Goal: Task Accomplishment & Management: Complete application form

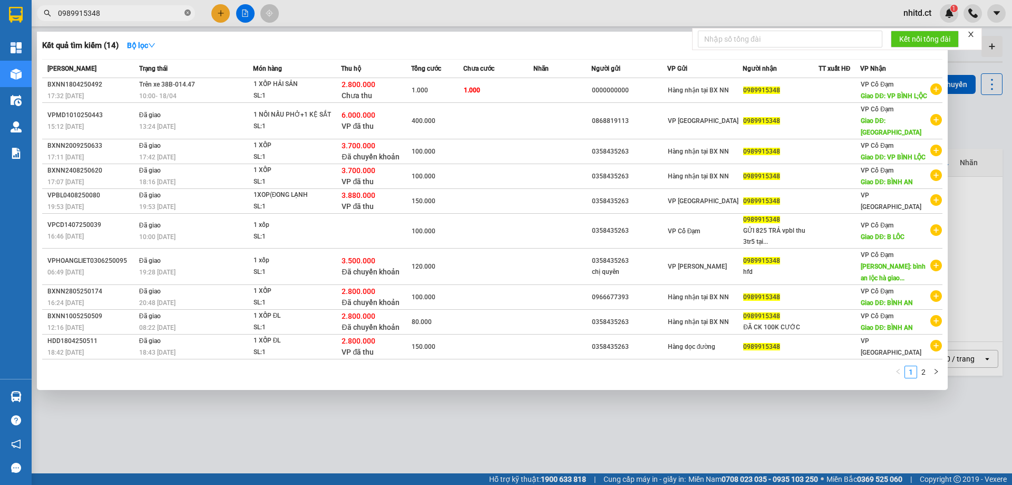
click at [186, 11] on icon "close-circle" at bounding box center [188, 12] width 6 height 6
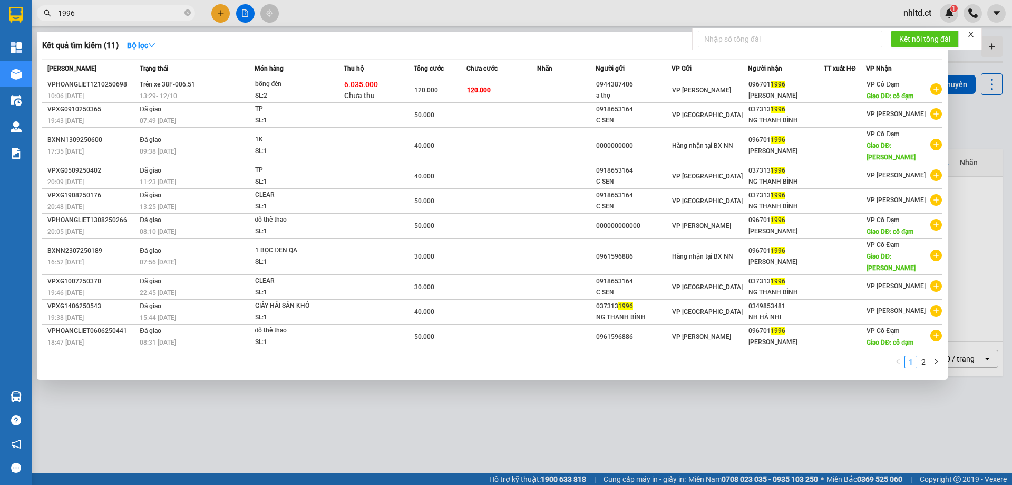
type input "1996"
click at [222, 9] on div at bounding box center [506, 242] width 1012 height 485
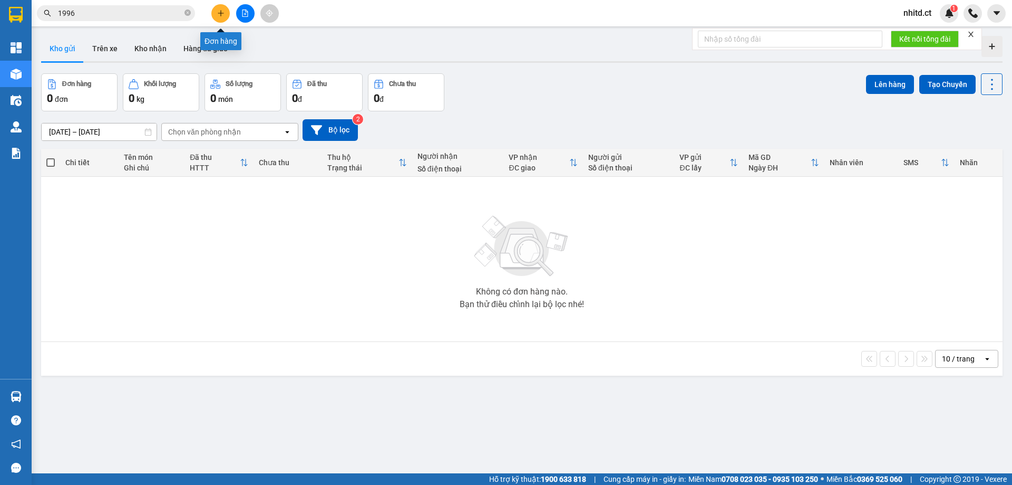
click at [222, 9] on button at bounding box center [220, 13] width 18 height 18
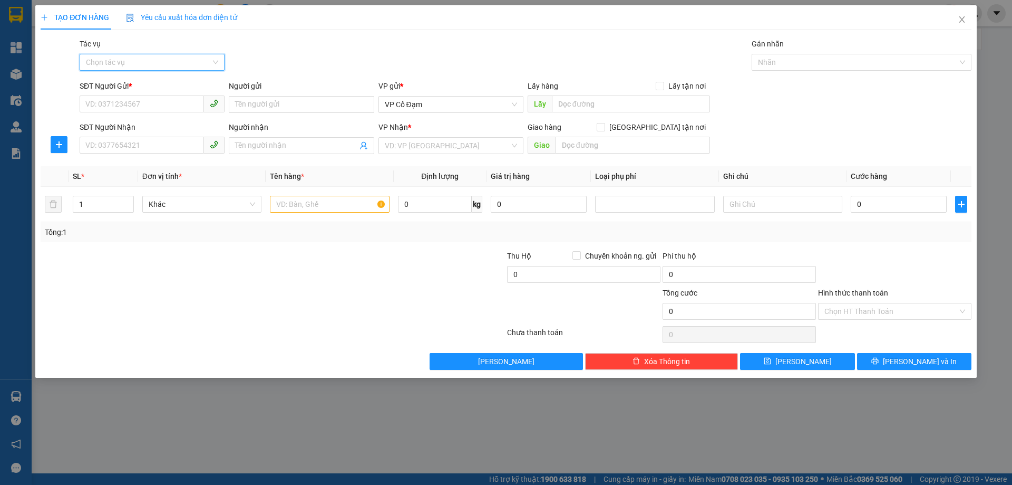
click at [139, 63] on input "Tác vụ" at bounding box center [148, 62] width 125 height 16
click at [121, 81] on div "Nhập hàng lên xe" at bounding box center [152, 84] width 132 height 12
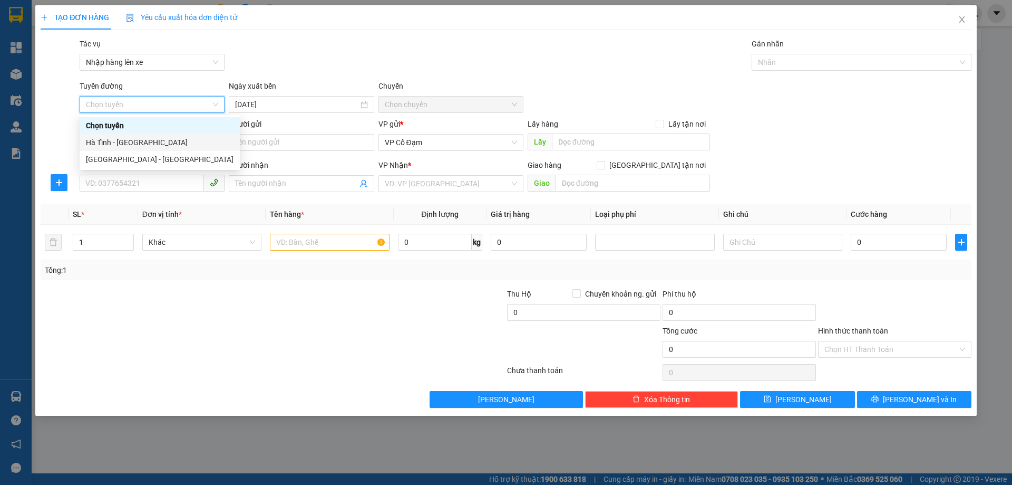
click at [115, 142] on div "Hà Tĩnh - [GEOGRAPHIC_DATA]" at bounding box center [160, 143] width 148 height 12
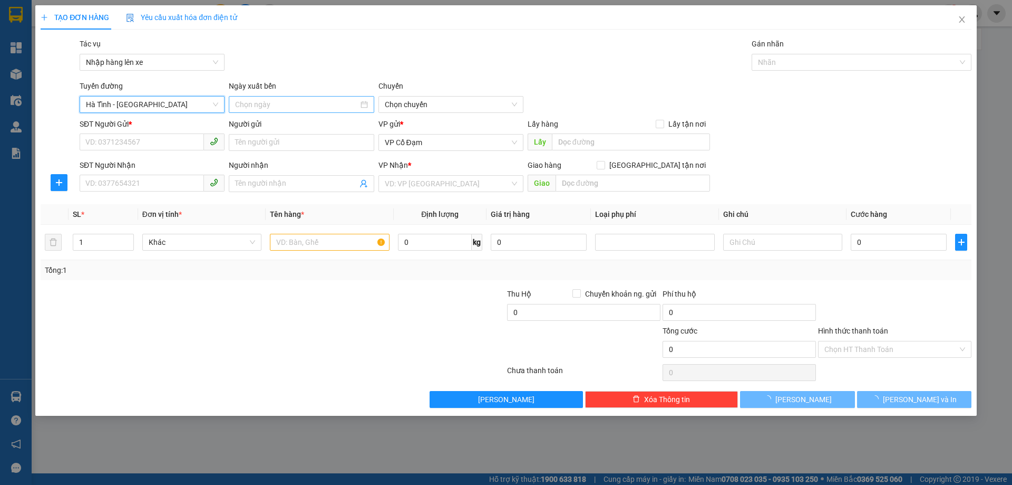
type input "[DATE]"
click at [425, 99] on span "06:00 - 38H-048.28" at bounding box center [451, 104] width 132 height 16
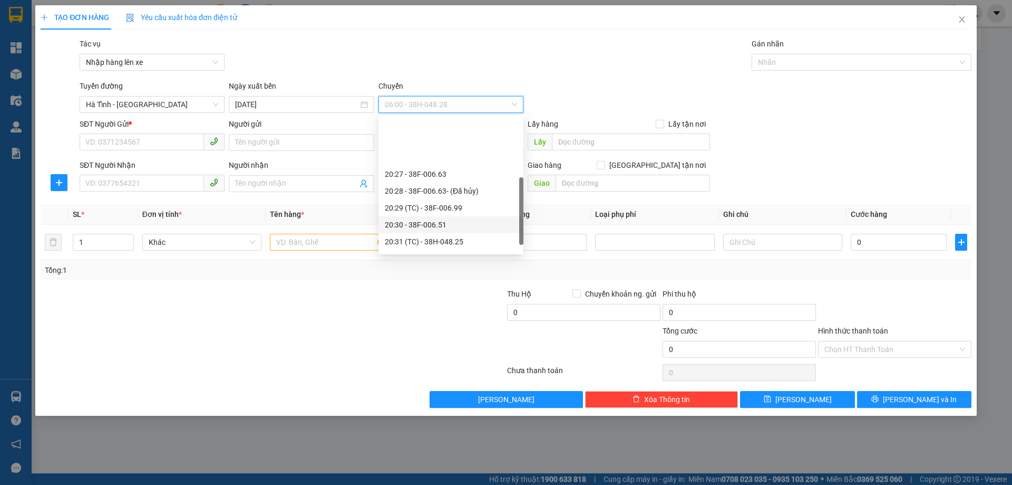
scroll to position [118, 0]
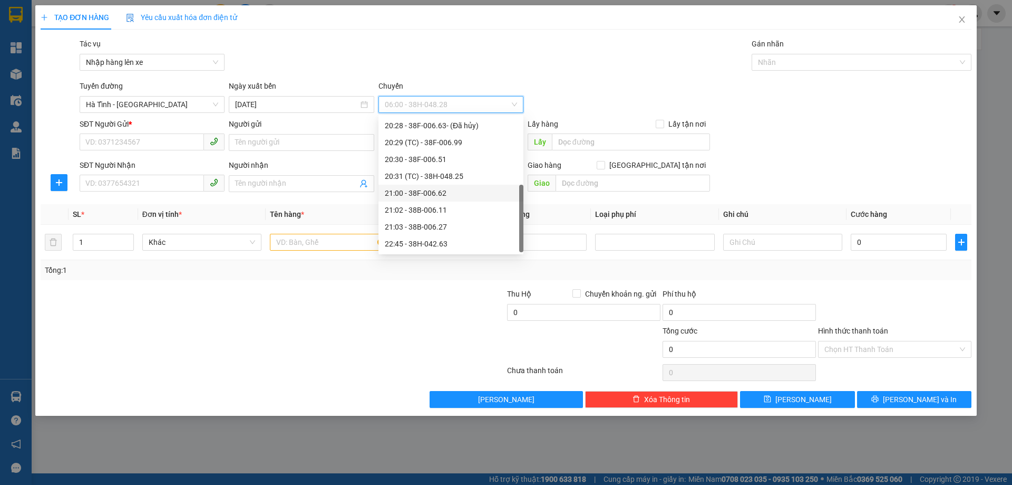
click at [425, 190] on div "21:00 - 38F-006.62" at bounding box center [451, 193] width 132 height 12
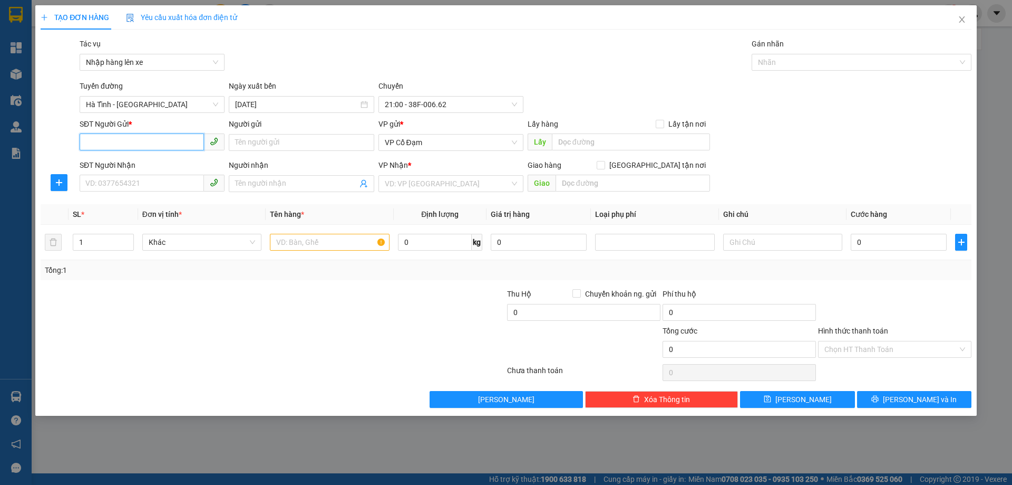
click at [154, 142] on input "SĐT Người Gửi *" at bounding box center [142, 141] width 124 height 17
paste input "0878685563"
click at [417, 143] on span "VP Cổ Đạm" at bounding box center [451, 142] width 132 height 16
type input "0878685563"
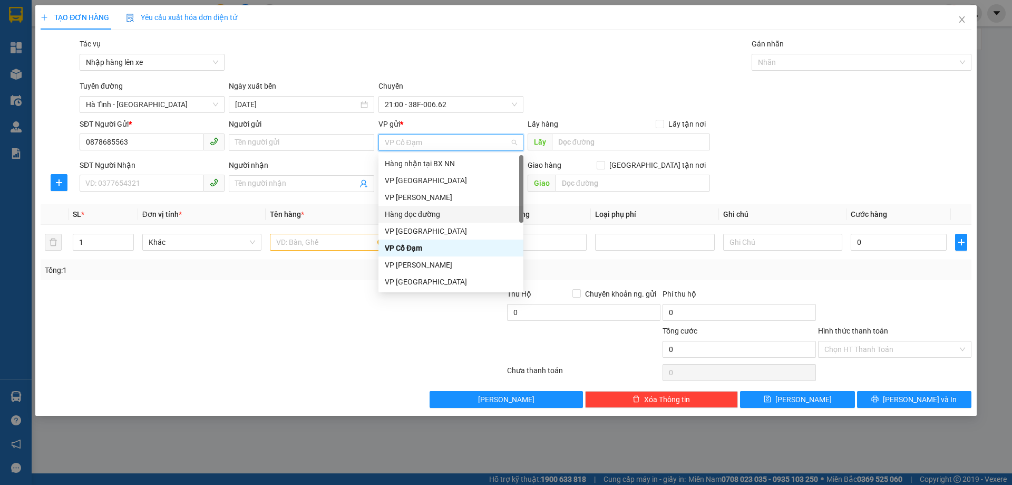
click at [418, 210] on div "Hàng dọc đường" at bounding box center [451, 214] width 132 height 12
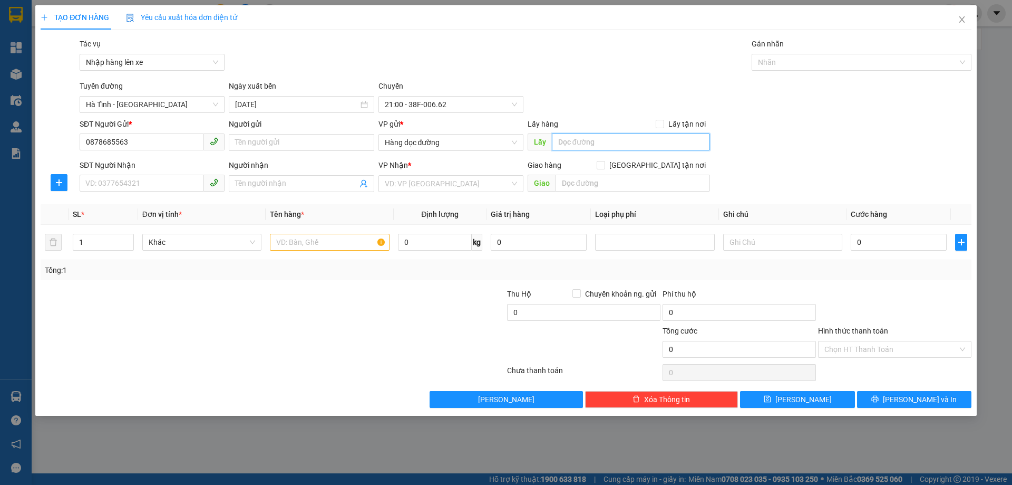
click at [580, 144] on input "text" at bounding box center [631, 141] width 158 height 17
type input "[PERSON_NAME]"
drag, startPoint x: 144, startPoint y: 182, endPoint x: 129, endPoint y: 181, distance: 14.8
click at [144, 181] on input "SĐT Người Nhận" at bounding box center [142, 183] width 124 height 17
paste input "0359949754"
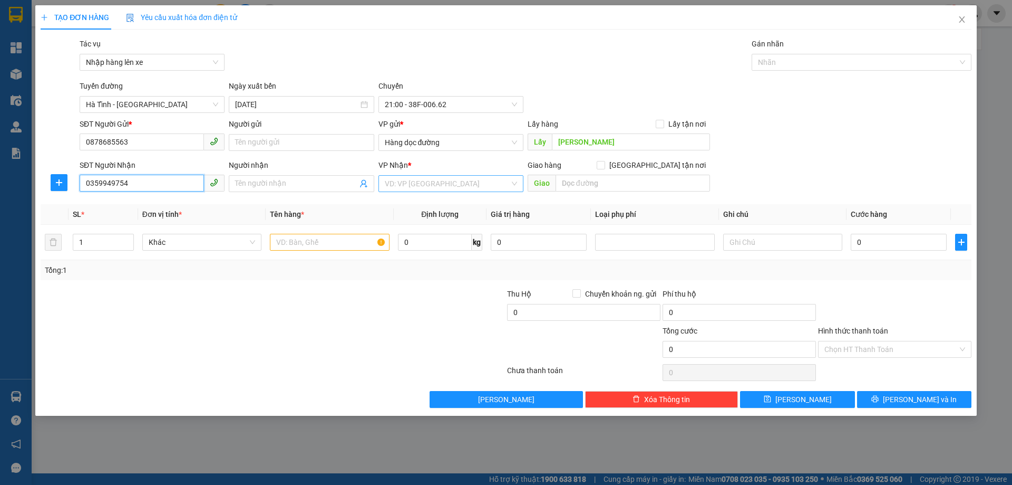
type input "0359949754"
click at [426, 185] on input "search" at bounding box center [447, 184] width 125 height 16
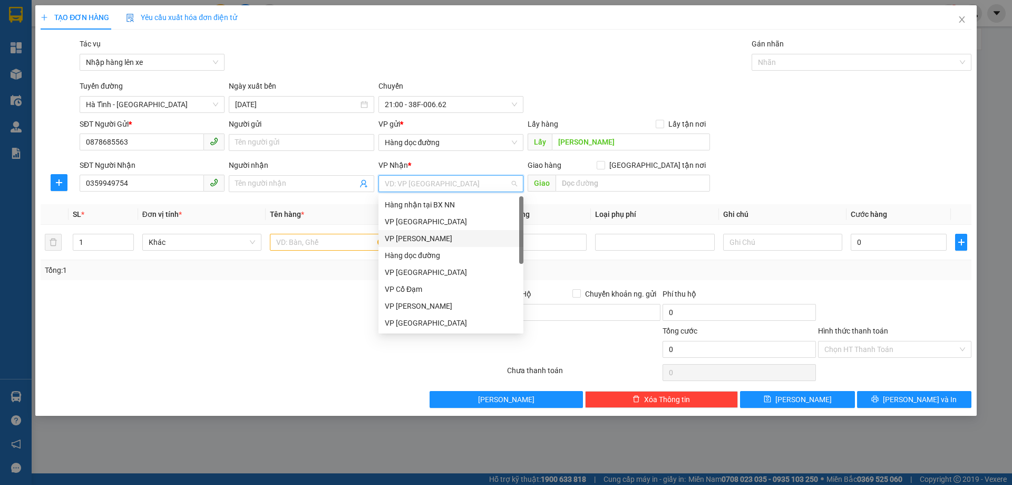
click at [413, 233] on div "VP [PERSON_NAME]" at bounding box center [451, 239] width 132 height 12
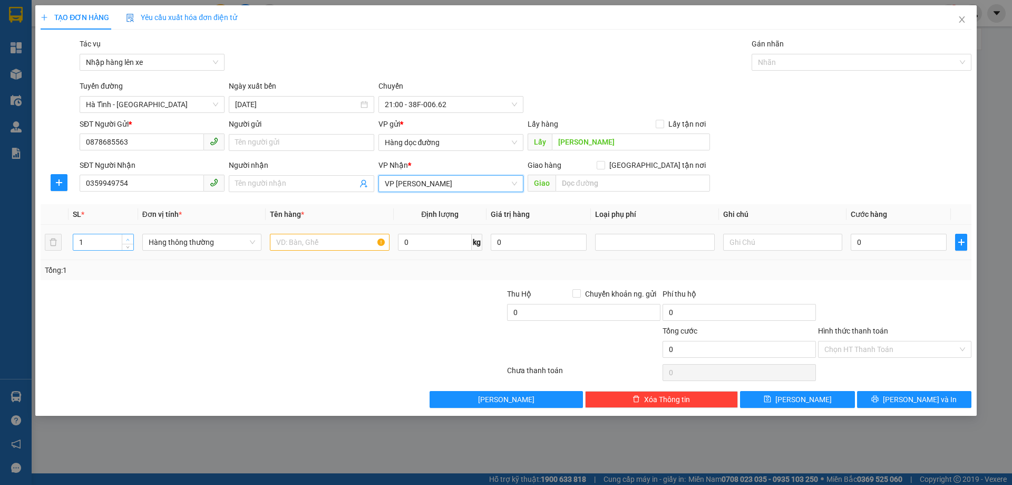
type input "2"
click at [126, 239] on icon "up" at bounding box center [128, 240] width 4 height 4
click at [298, 239] on input "text" at bounding box center [329, 242] width 119 height 17
paste input "1 bì đèn lồng+ 1 thùng giấy bánh kẹo"
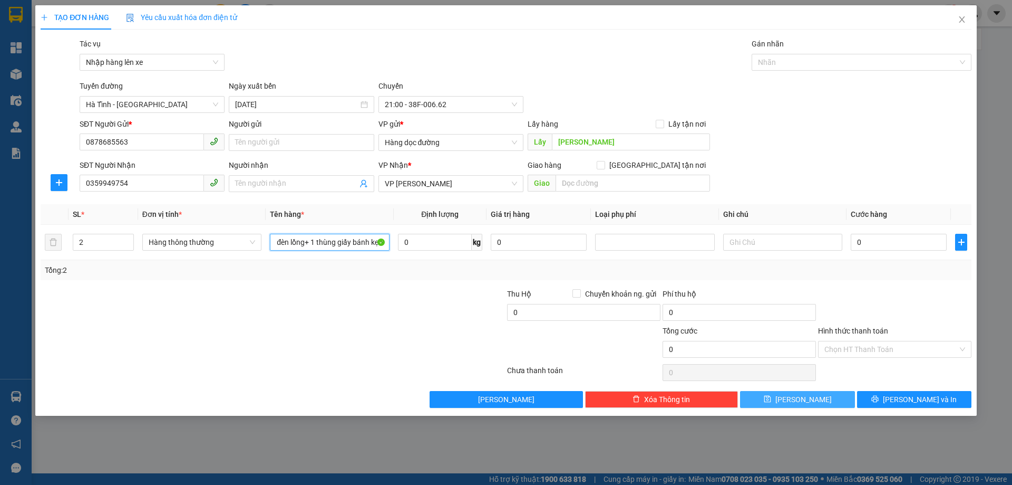
type input "1 bì đèn lồng+ 1 thùng giấy bánh kẹo"
click at [810, 396] on button "[PERSON_NAME]" at bounding box center [797, 399] width 114 height 17
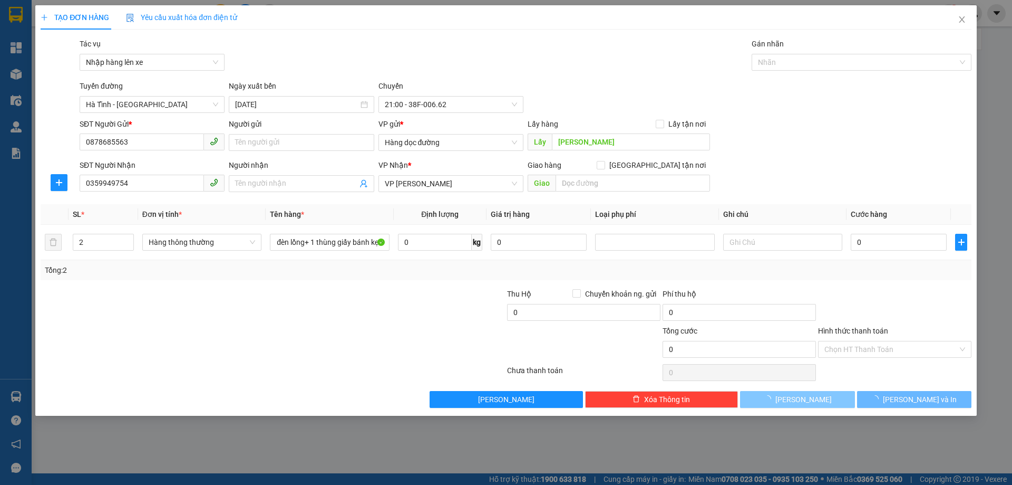
scroll to position [0, 0]
type input "1"
